Goal: Task Accomplishment & Management: Complete application form

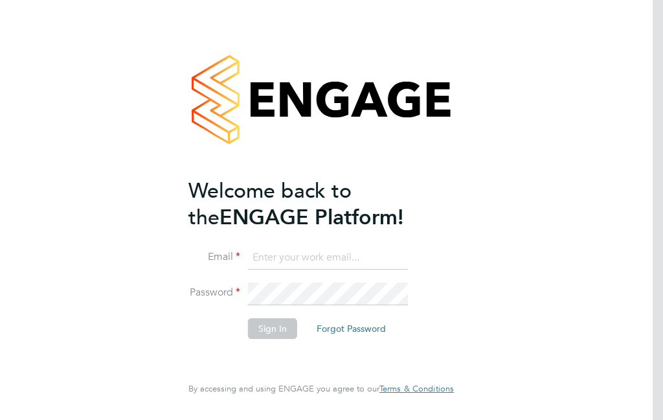
click at [354, 262] on input at bounding box center [328, 257] width 160 height 23
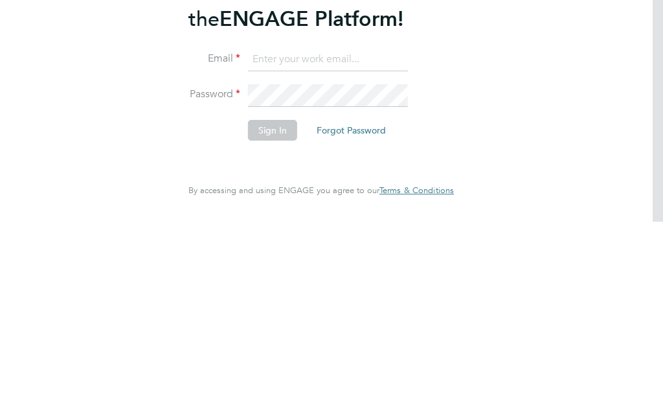
type input "padops01@gmail.com"
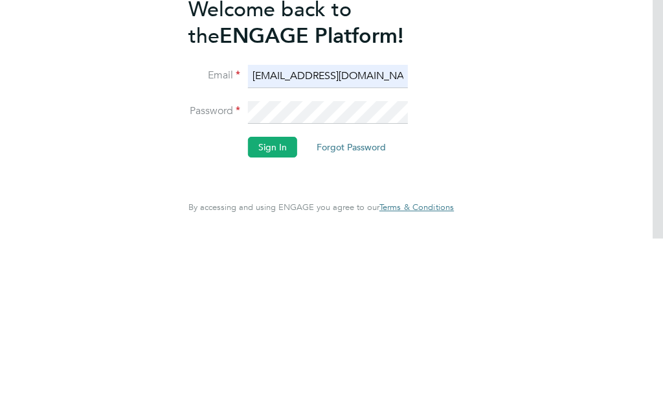
click at [271, 318] on button "Sign In" at bounding box center [272, 328] width 49 height 21
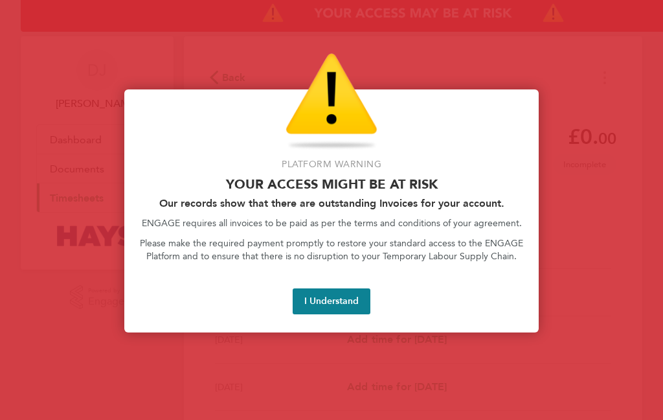
click at [338, 291] on button "I Understand" at bounding box center [332, 301] width 78 height 26
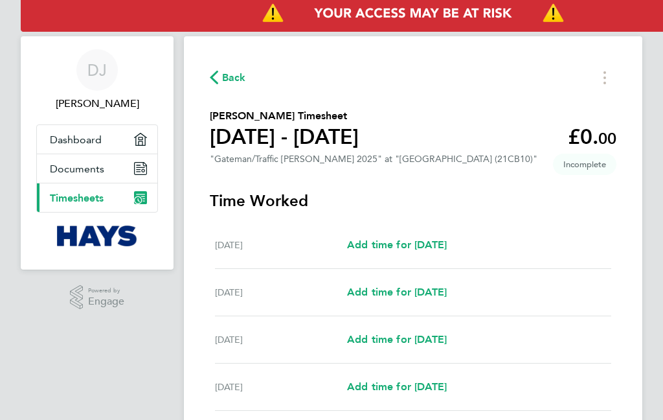
click at [239, 82] on span "Back" at bounding box center [234, 78] width 24 height 16
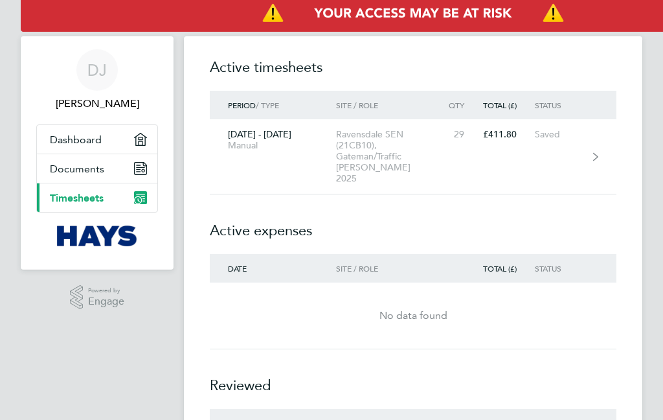
click at [424, 161] on div "Ravensdale SEN (21CB10), Gateman/Traffic [PERSON_NAME] 2025" at bounding box center [389, 156] width 106 height 55
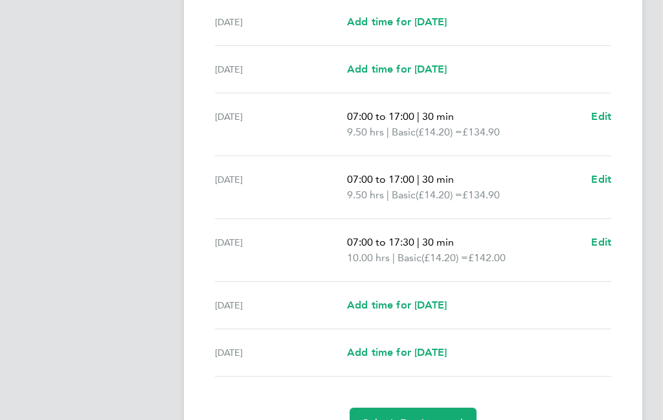
scroll to position [378, 0]
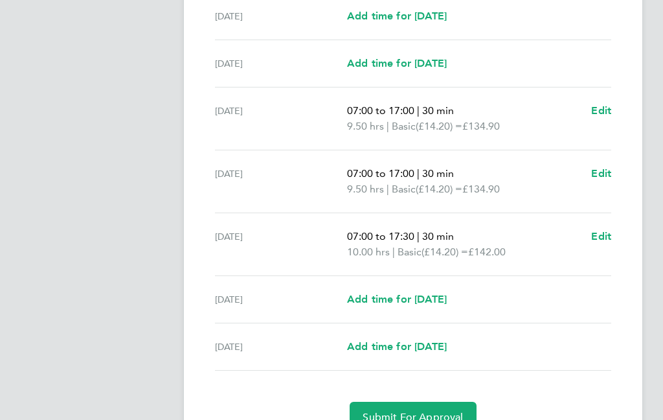
click at [443, 293] on span "Add time for [DATE]" at bounding box center [397, 299] width 100 height 12
select select "30"
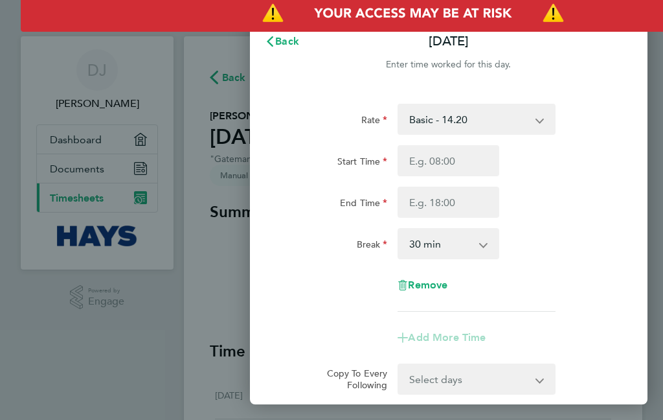
click at [475, 158] on input "Start Time" at bounding box center [449, 160] width 102 height 31
type input "08:01"
type input "07:01"
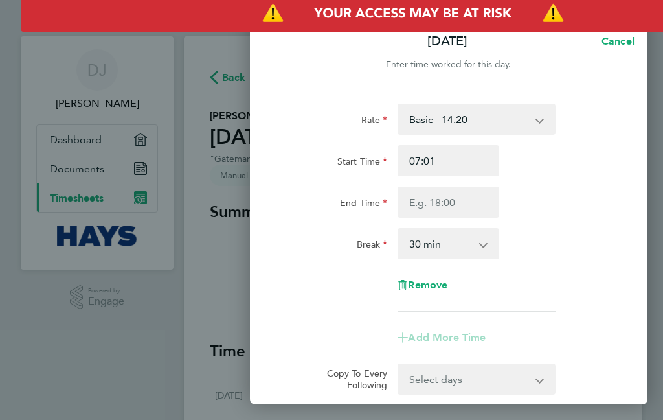
type input "07:00"
click at [451, 200] on input "End Time" at bounding box center [449, 202] width 102 height 31
type input "08:01"
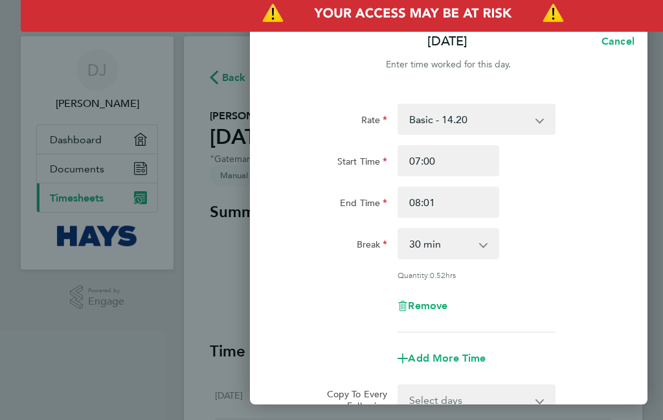
type input "17:01"
type input "17:21"
type input "17:24"
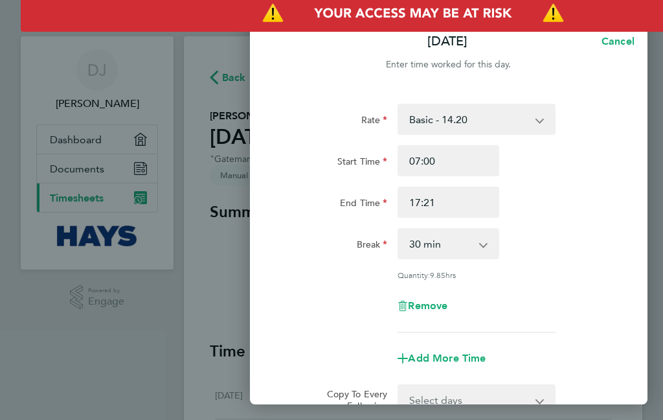
type input "17:24"
type input "17:27"
type input "17:30"
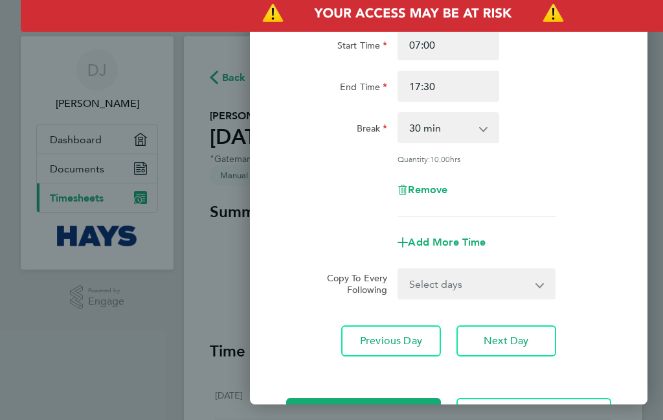
scroll to position [115, 0]
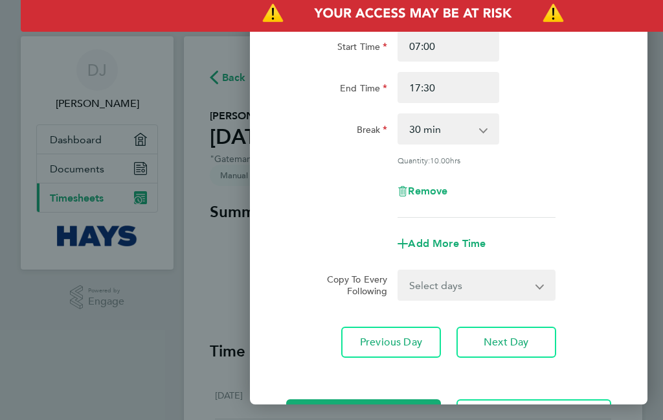
click at [400, 413] on span "Save Timesheet" at bounding box center [363, 414] width 75 height 13
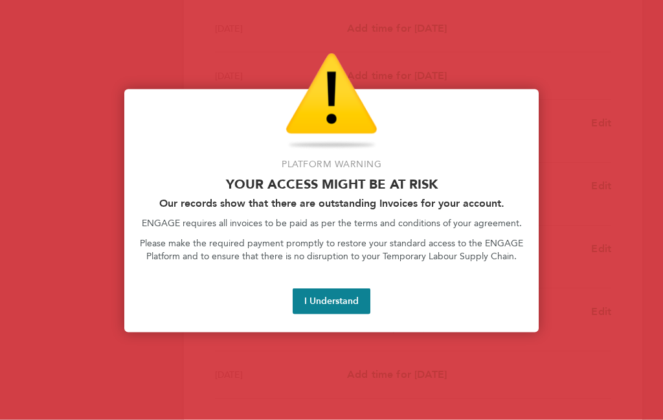
scroll to position [367, 0]
click at [323, 312] on button "I Understand" at bounding box center [332, 301] width 78 height 26
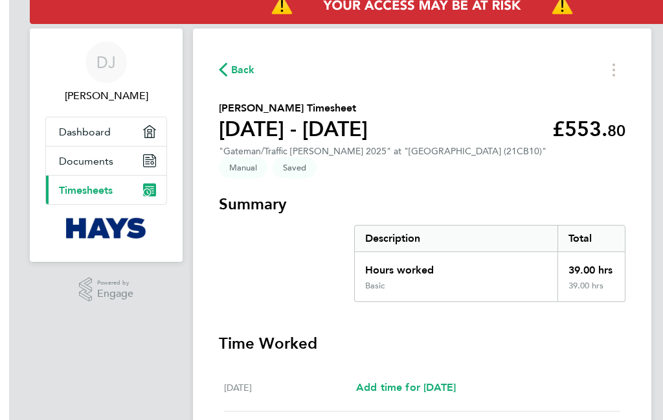
scroll to position [0, 0]
